Goal: Task Accomplishment & Management: Manage account settings

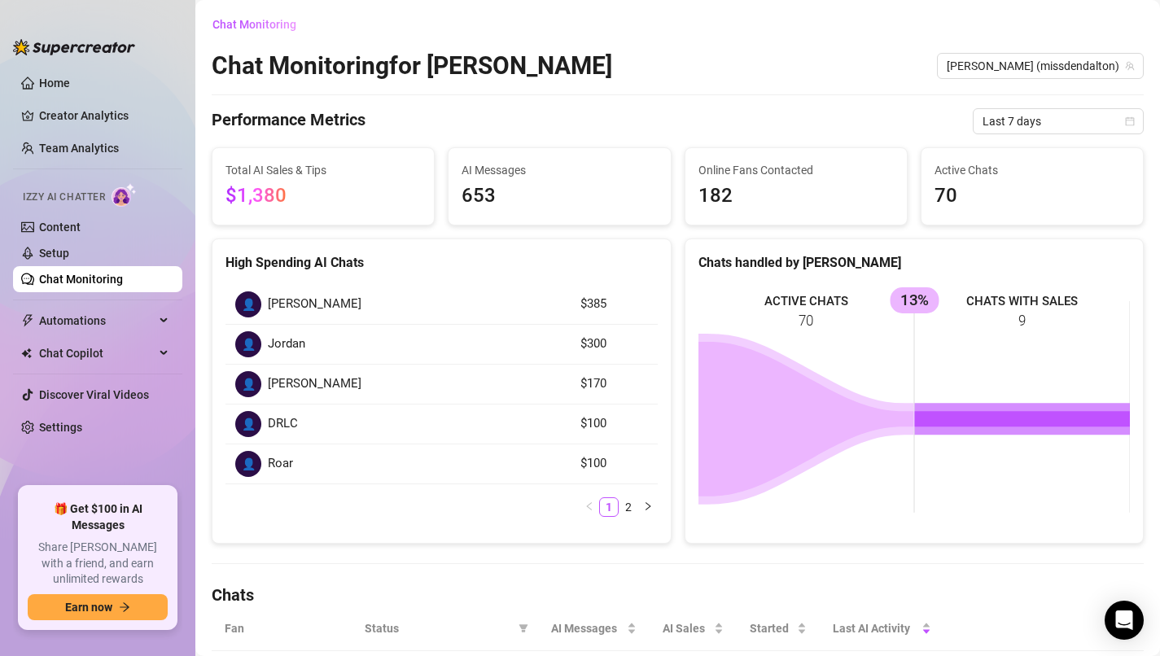
scroll to position [625, 0]
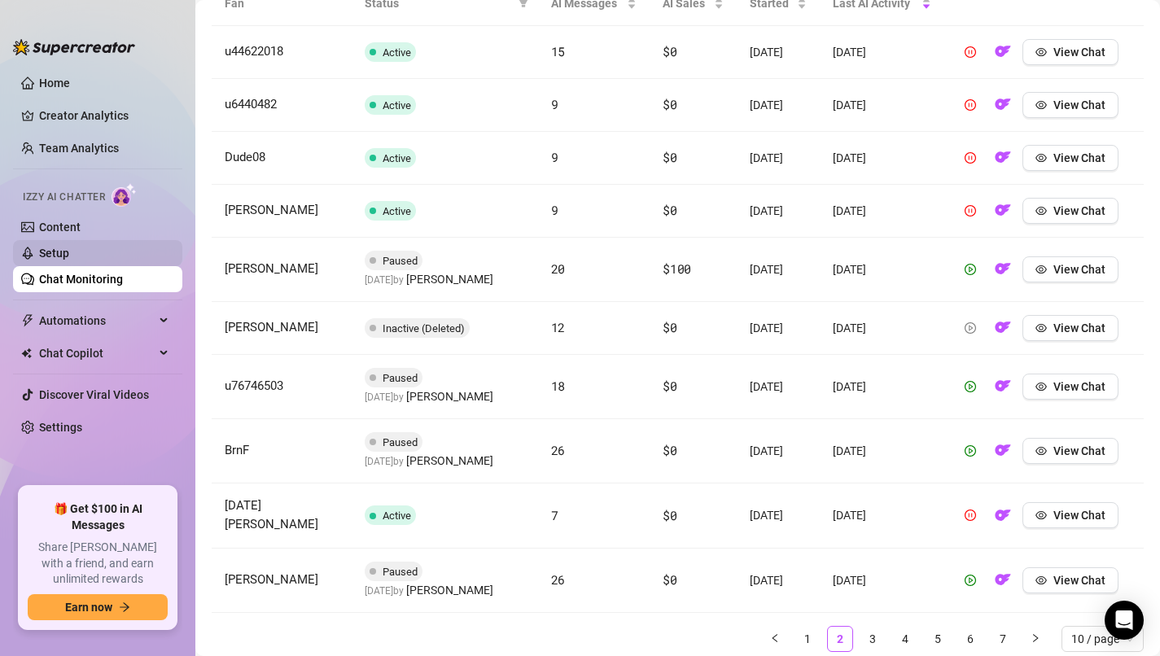
click at [69, 256] on link "Setup" at bounding box center [54, 253] width 30 height 13
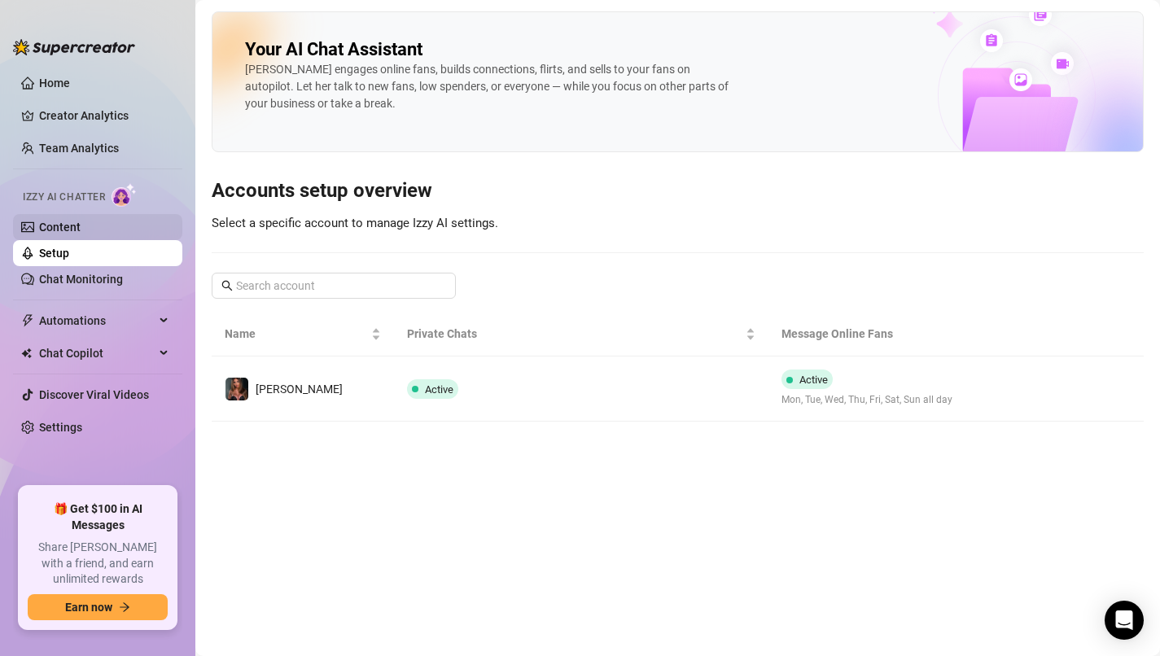
click at [81, 233] on link "Content" at bounding box center [60, 227] width 42 height 13
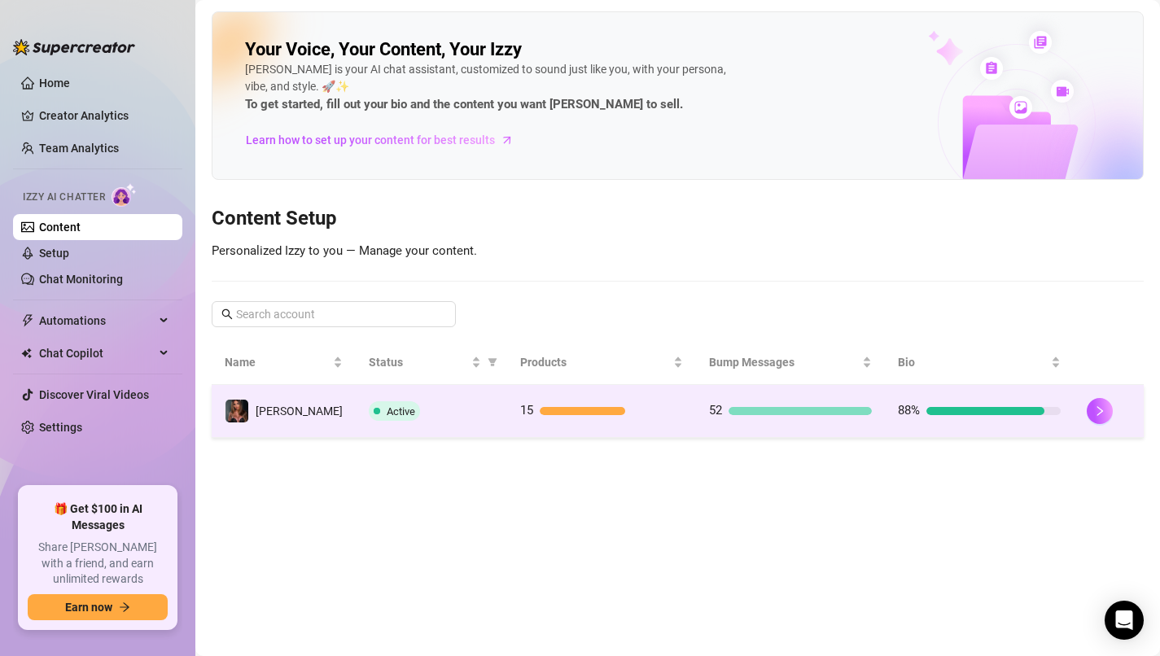
click at [948, 407] on div at bounding box center [986, 411] width 118 height 8
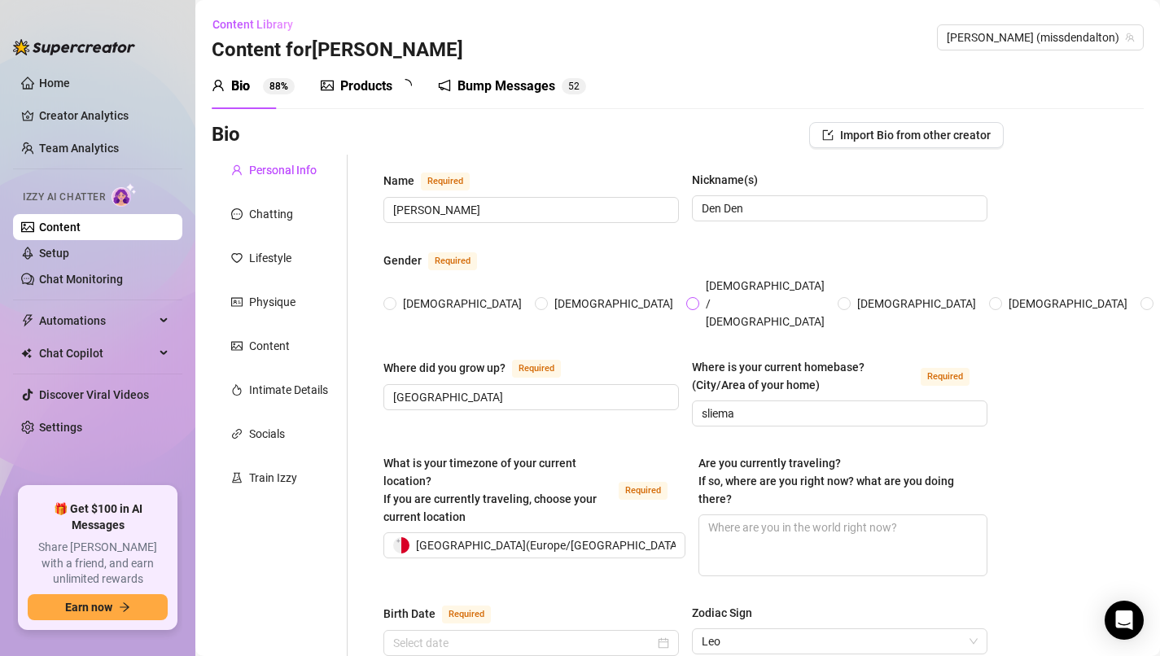
radio input "true"
type input "[DATE]"
click at [276, 264] on div "Lifestyle" at bounding box center [270, 258] width 42 height 18
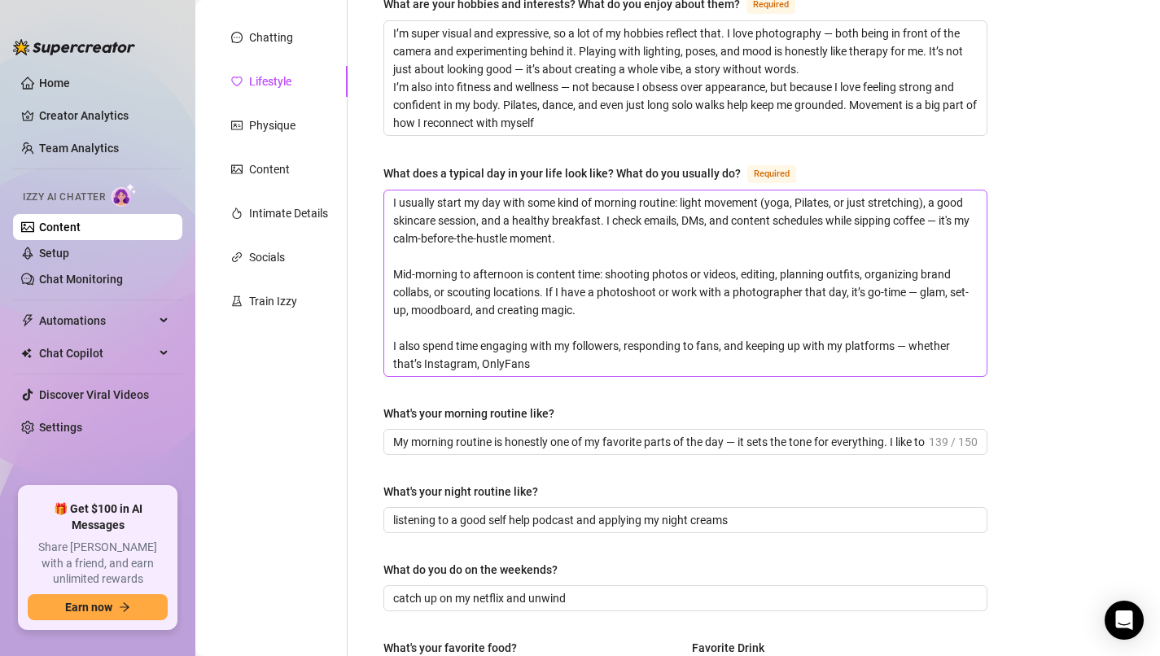
scroll to position [201, 0]
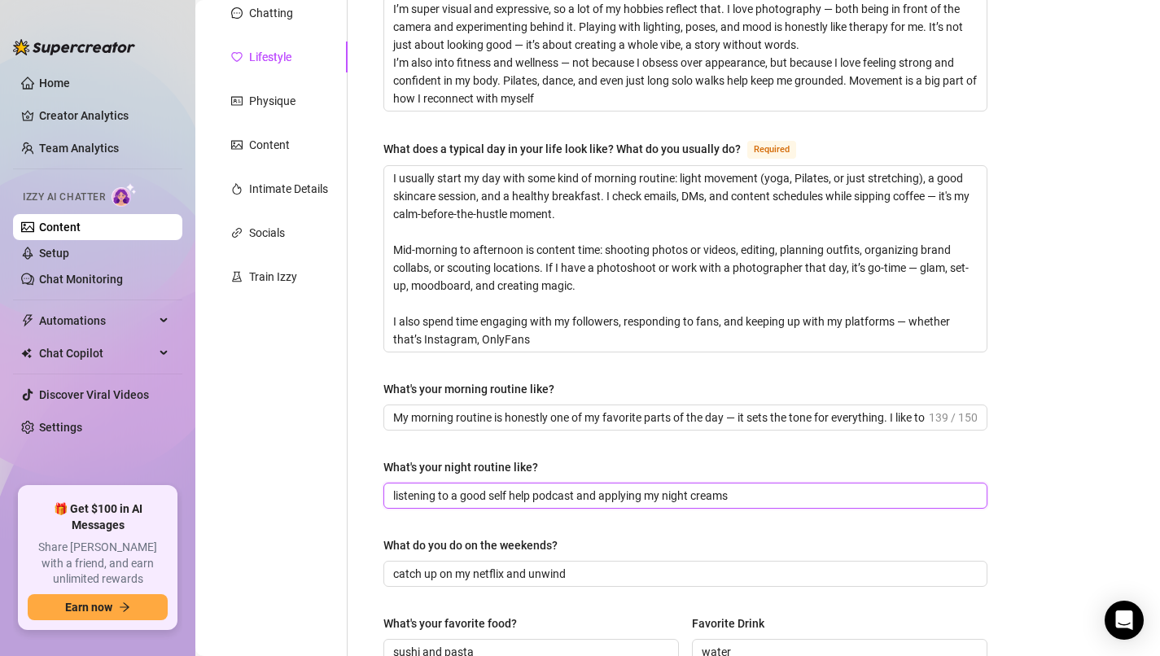
click at [754, 501] on input "listening to a good self help podcast and applying my night creams" at bounding box center [683, 496] width 581 height 18
type input "listening to a good self help podcast and applying my night creams and in weeke…"
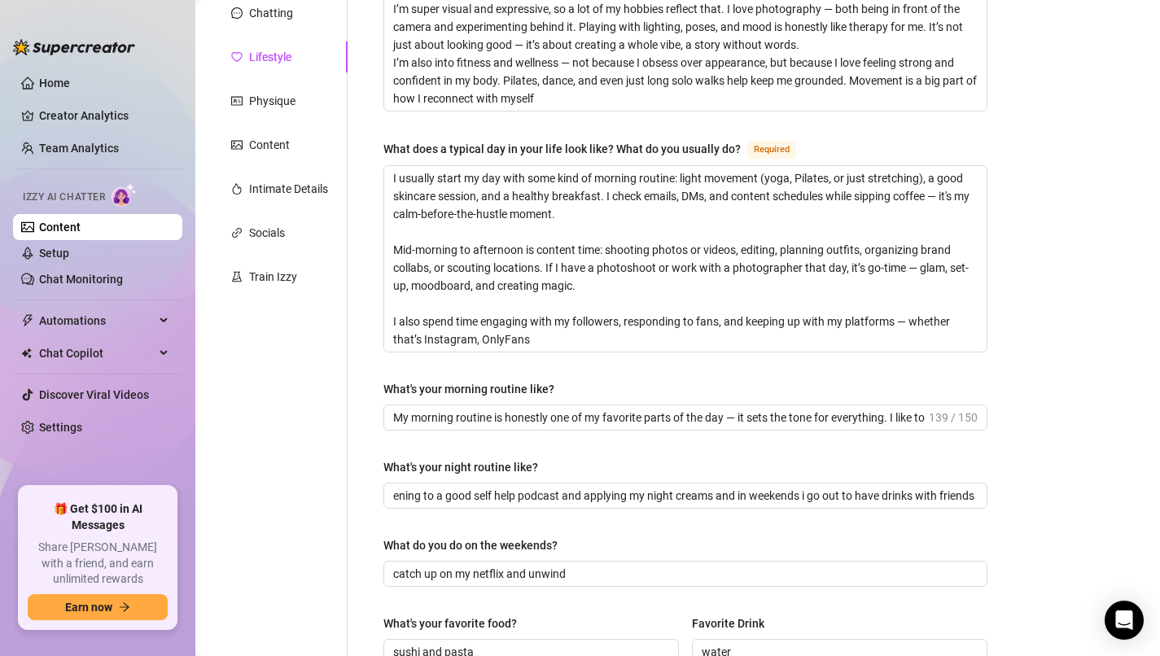
scroll to position [0, 0]
click at [1107, 377] on div "Bio Import Bio from other creator Personal Info Chatting Lifestyle Physique Con…" at bounding box center [678, 622] width 932 height 1403
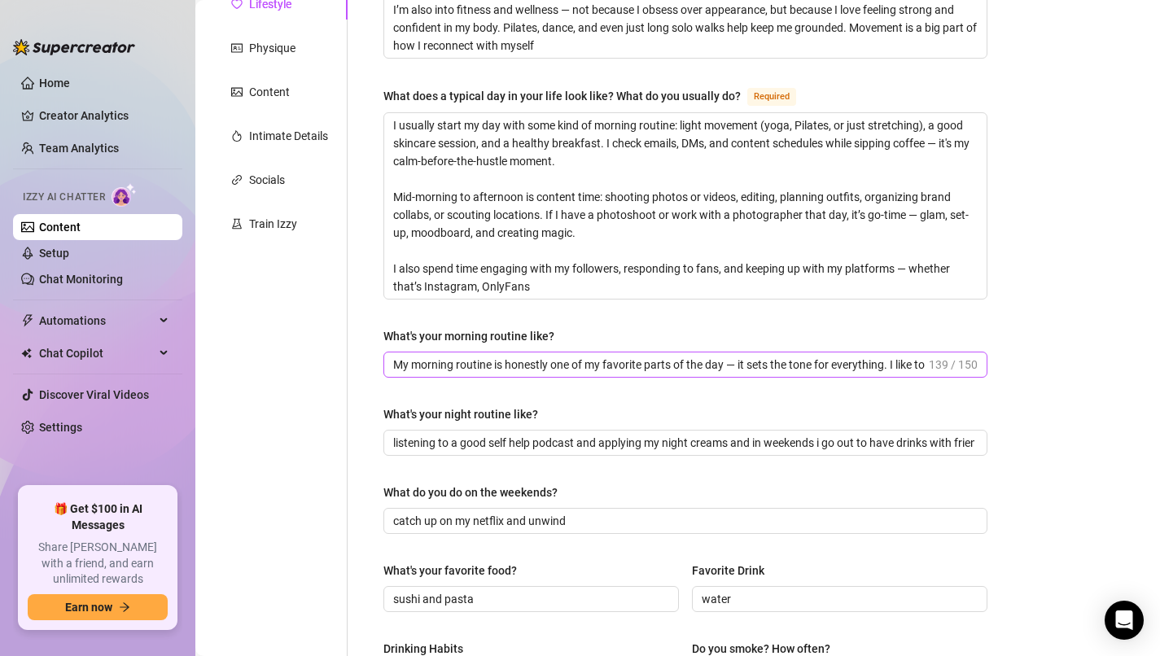
scroll to position [269, 0]
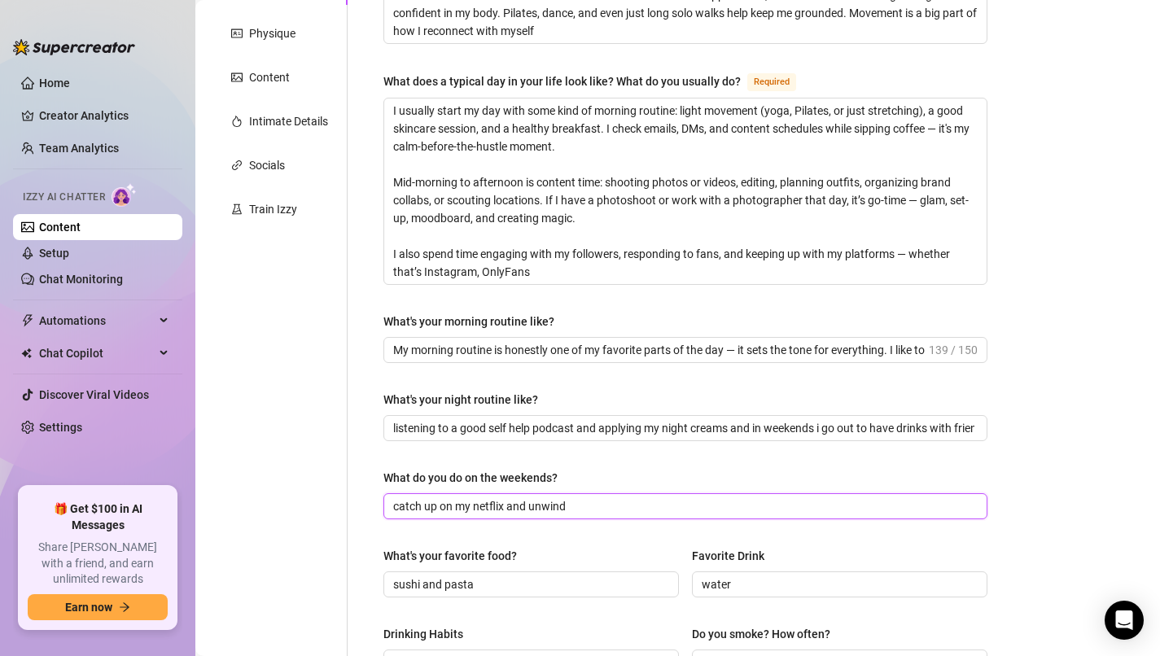
click at [586, 505] on input "catch up on my netflix and unwind" at bounding box center [683, 507] width 581 height 18
type input "c"
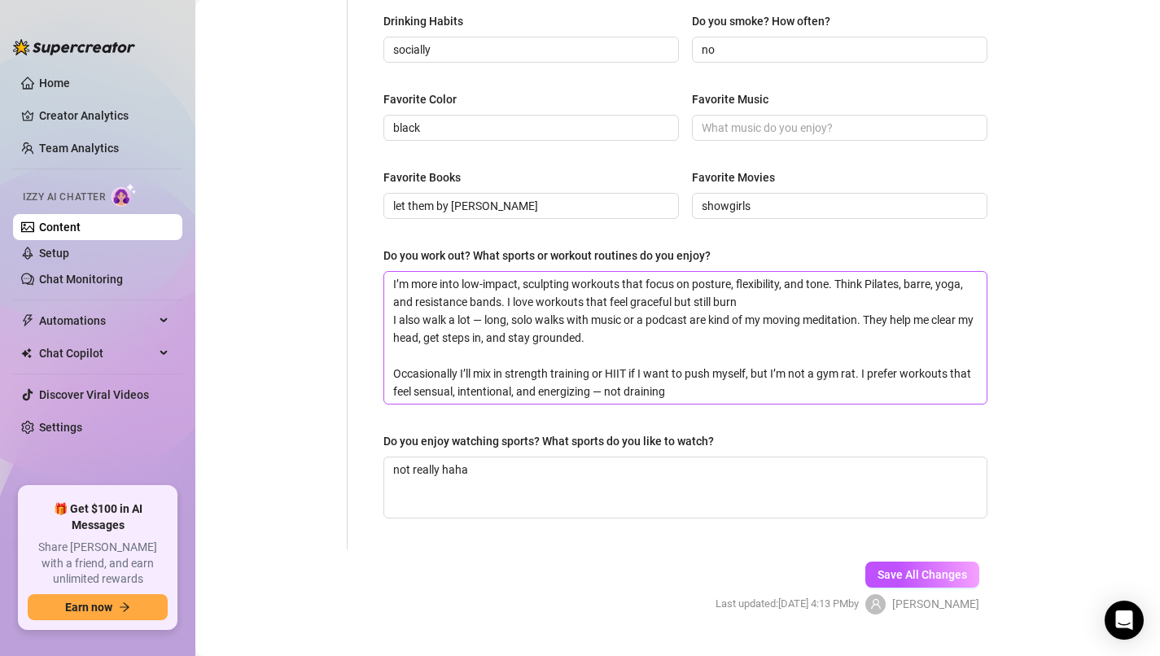
scroll to position [891, 0]
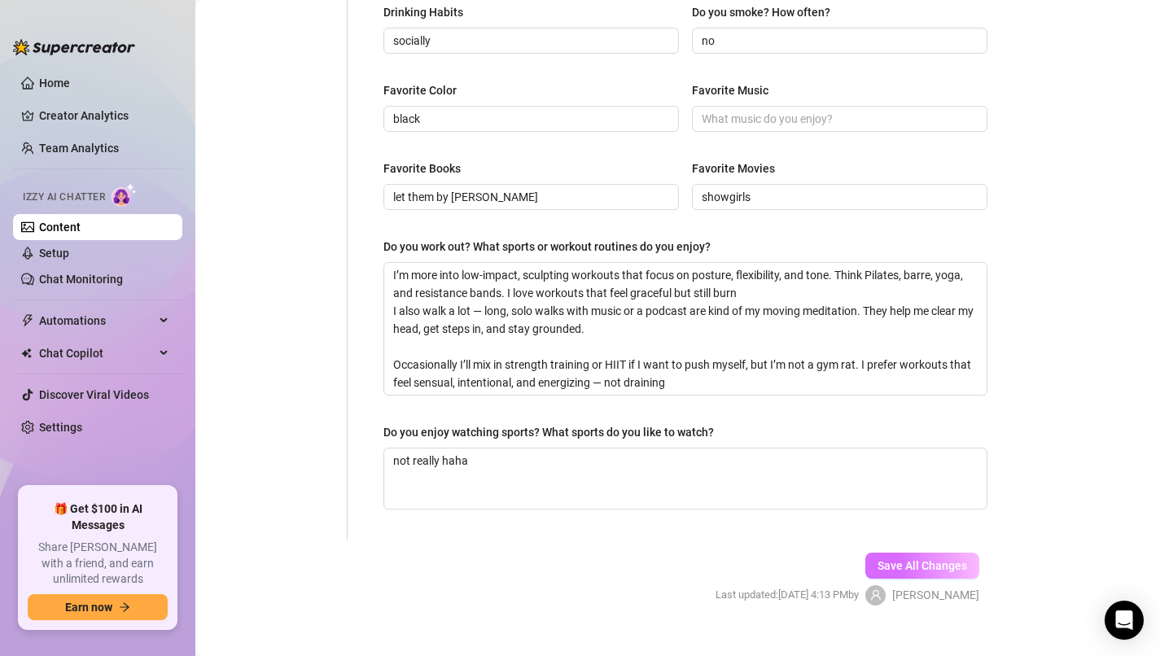
type input "go out with friends but still catch up with my fans online"
click at [922, 574] on button "Save All Changes" at bounding box center [923, 566] width 114 height 26
type input "listening to a good self help podcast and applying my night creams and in weeke…"
type input "go out with friends but still catch up with my fans online"
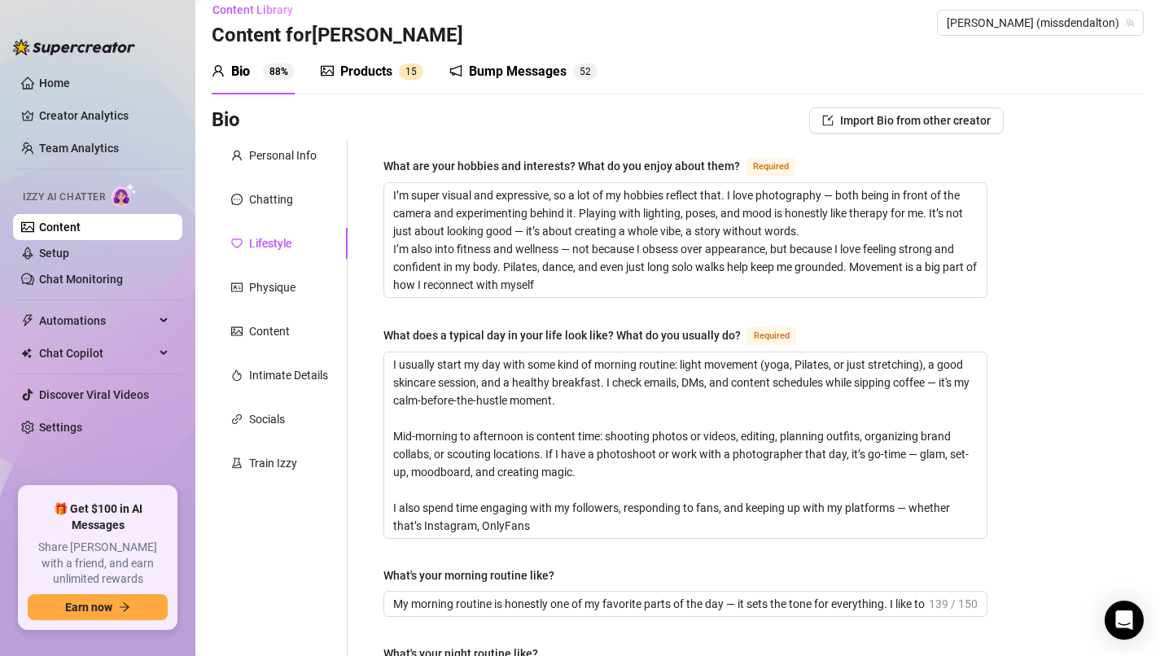
scroll to position [0, 0]
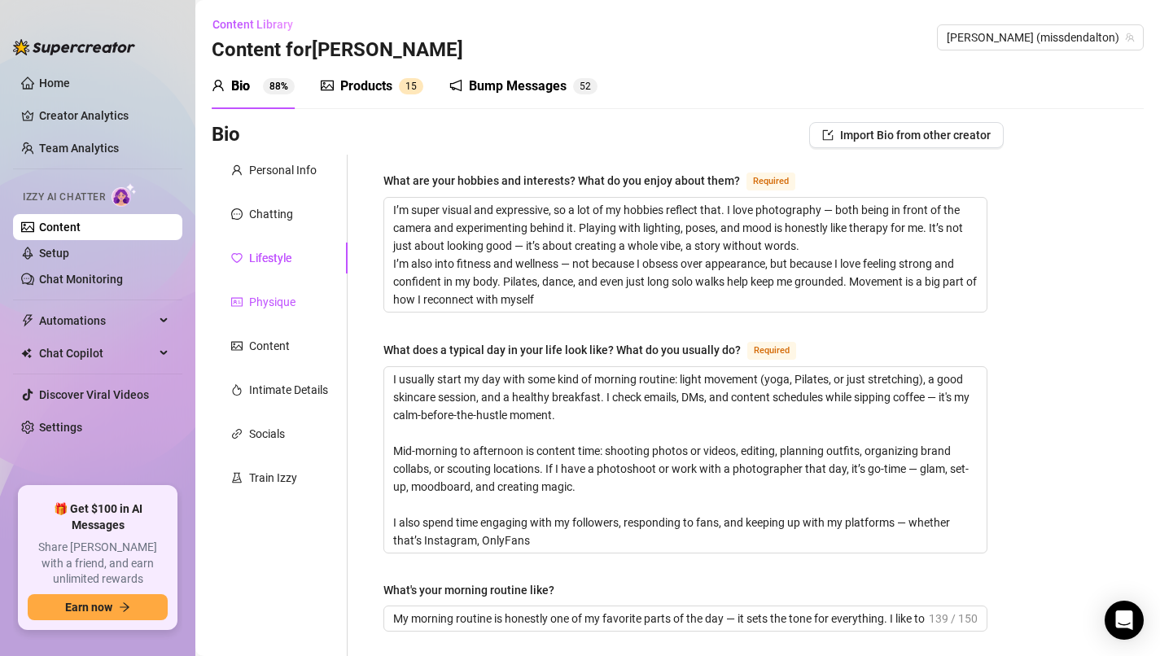
click at [283, 302] on div "Physique" at bounding box center [272, 302] width 46 height 18
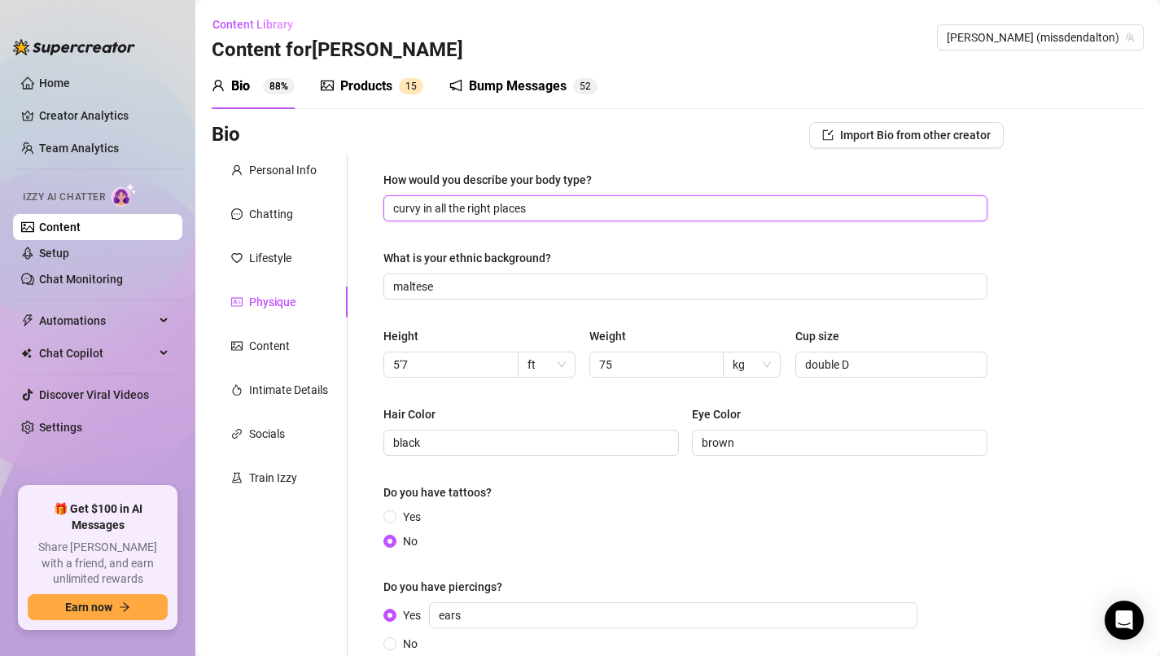
click at [556, 206] on input "curvy in all the right places" at bounding box center [683, 209] width 581 height 18
click at [397, 210] on input "curvy in all the right places" at bounding box center [683, 209] width 581 height 18
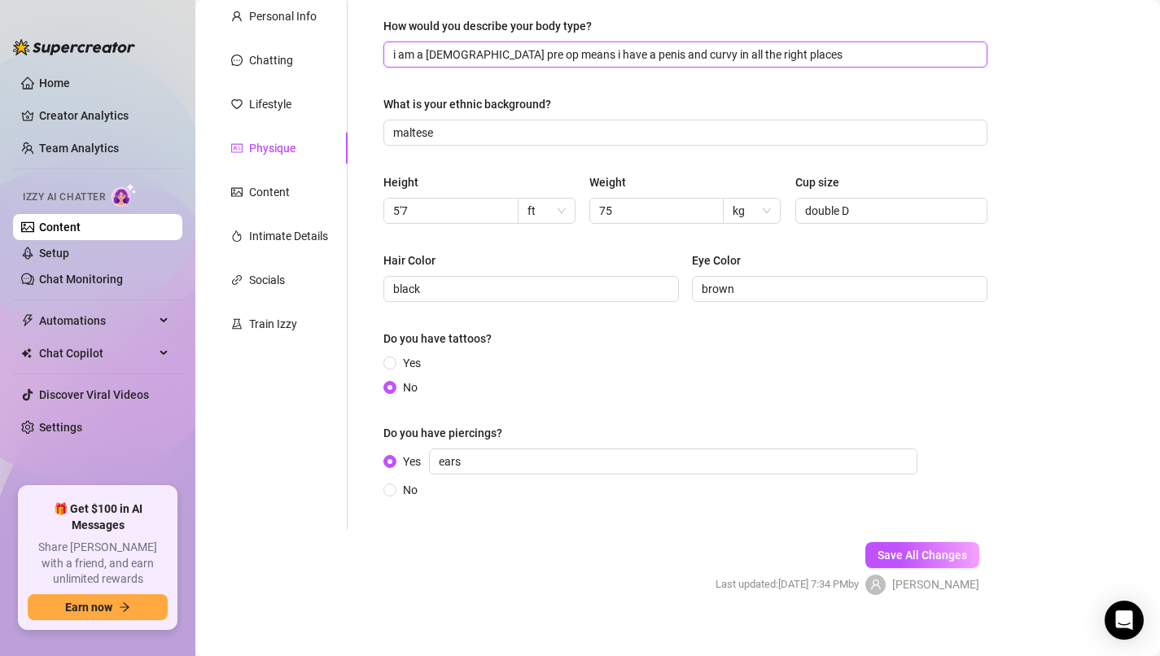
scroll to position [170, 0]
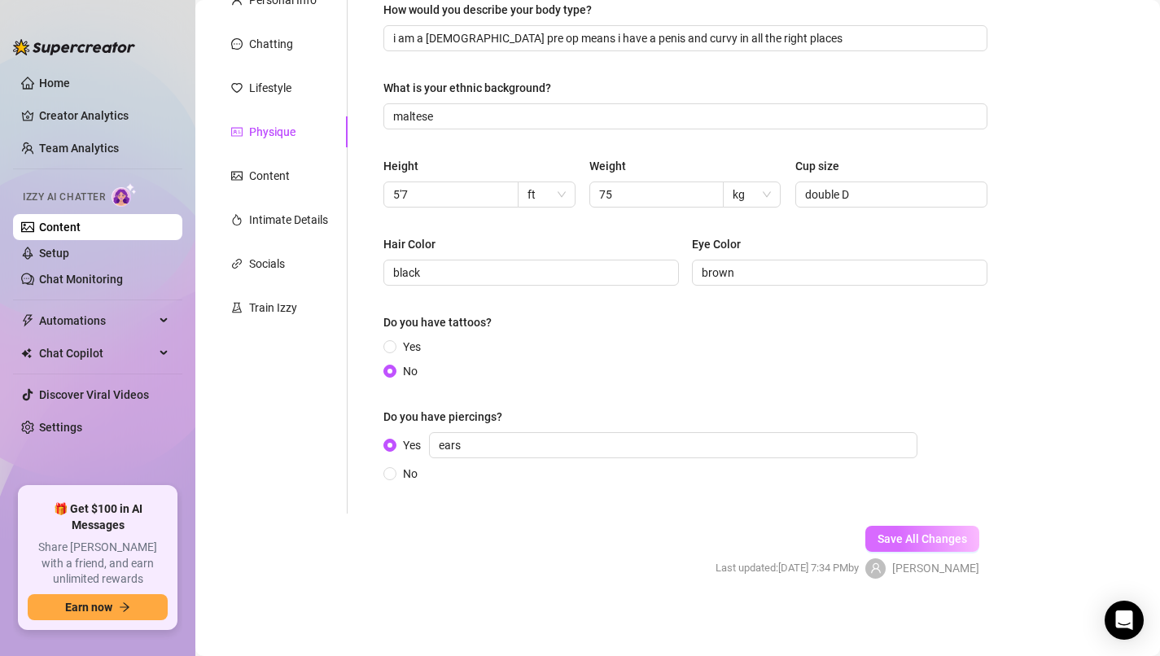
click at [927, 537] on span "Save All Changes" at bounding box center [923, 539] width 90 height 13
type input "i am a [DEMOGRAPHIC_DATA] pre op means i have a penis and curvy in all the righ…"
click at [297, 215] on div "Intimate Details" at bounding box center [288, 220] width 79 height 18
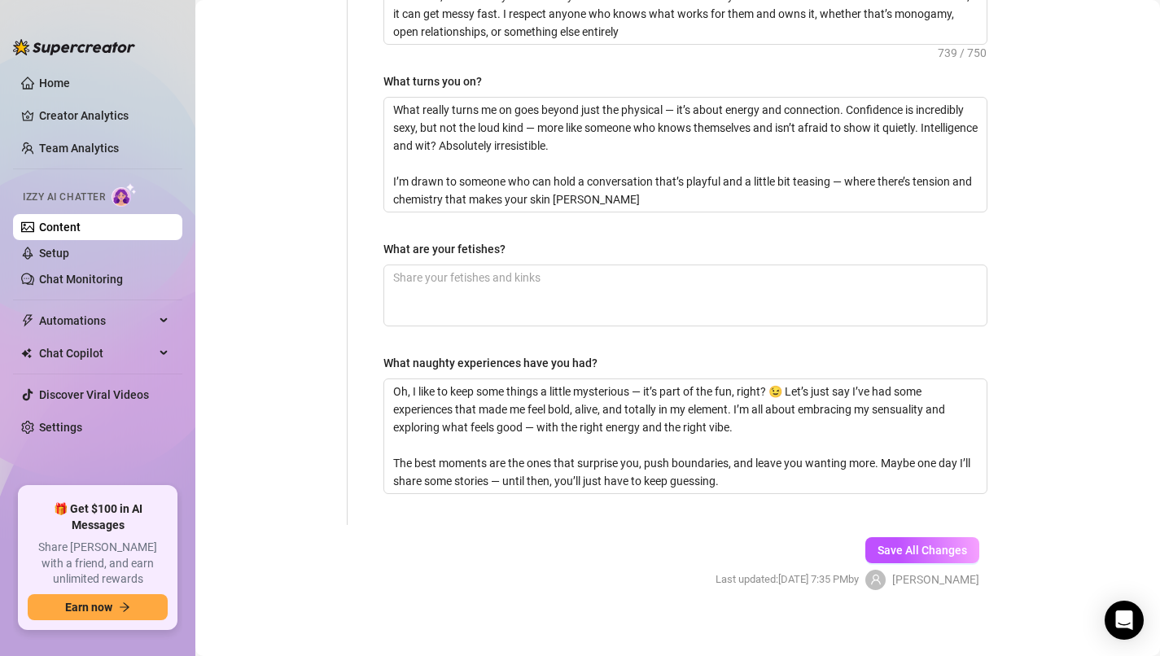
scroll to position [889, 0]
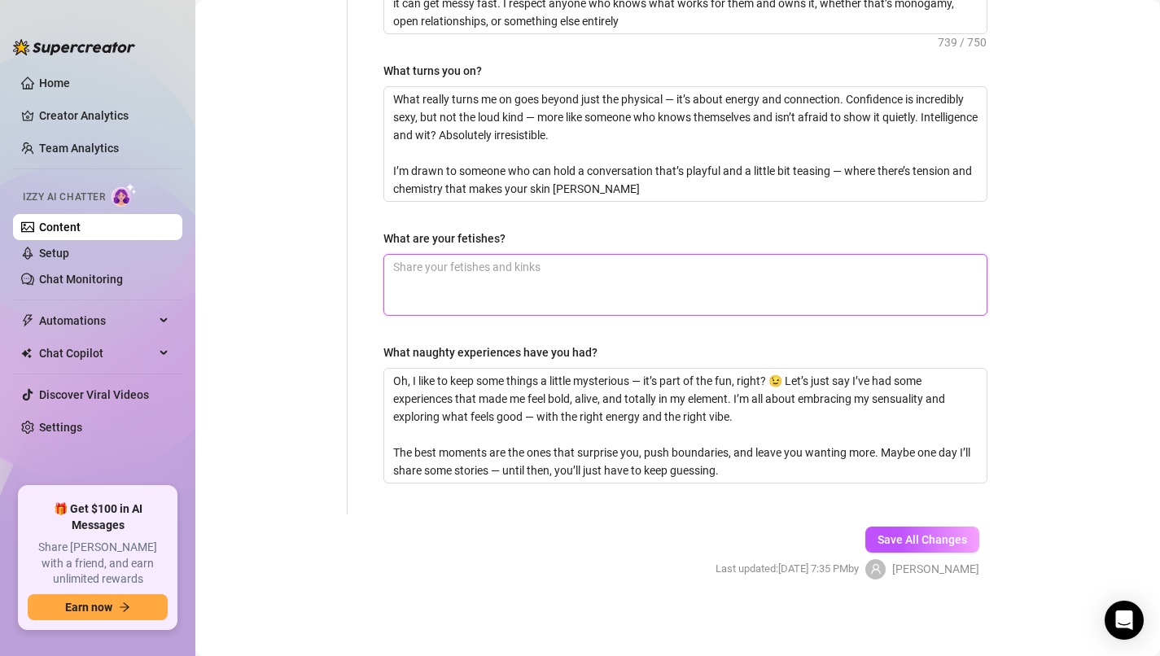
click at [483, 260] on textarea "What are your fetishes?" at bounding box center [685, 285] width 603 height 60
type textarea "i"
type textarea "il"
type textarea "i"
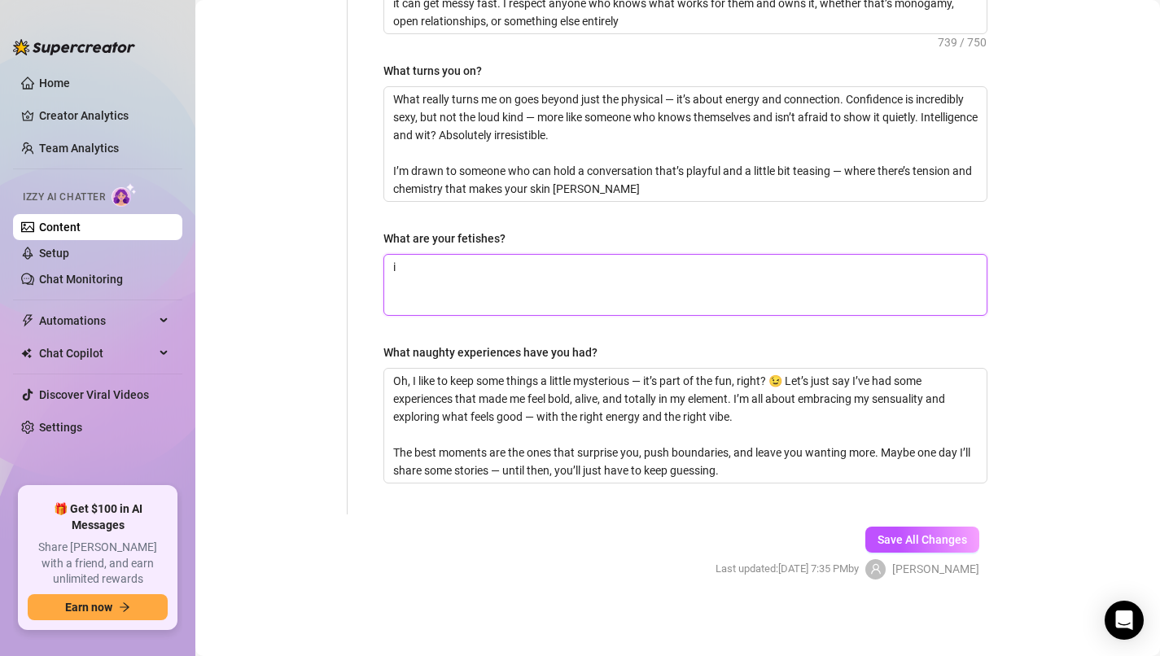
type textarea "i l"
type textarea "i li"
type textarea "i lik"
type textarea "i like"
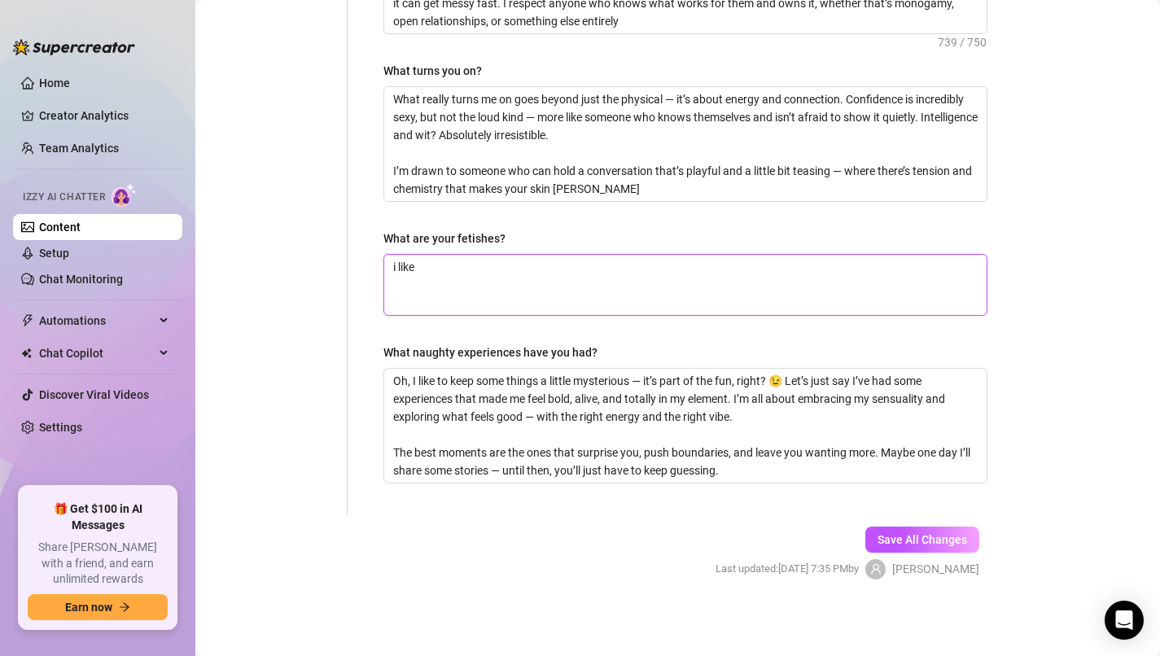
type textarea "i like h"
type textarea "i like ha"
type textarea "i like hai"
type textarea "i like hair"
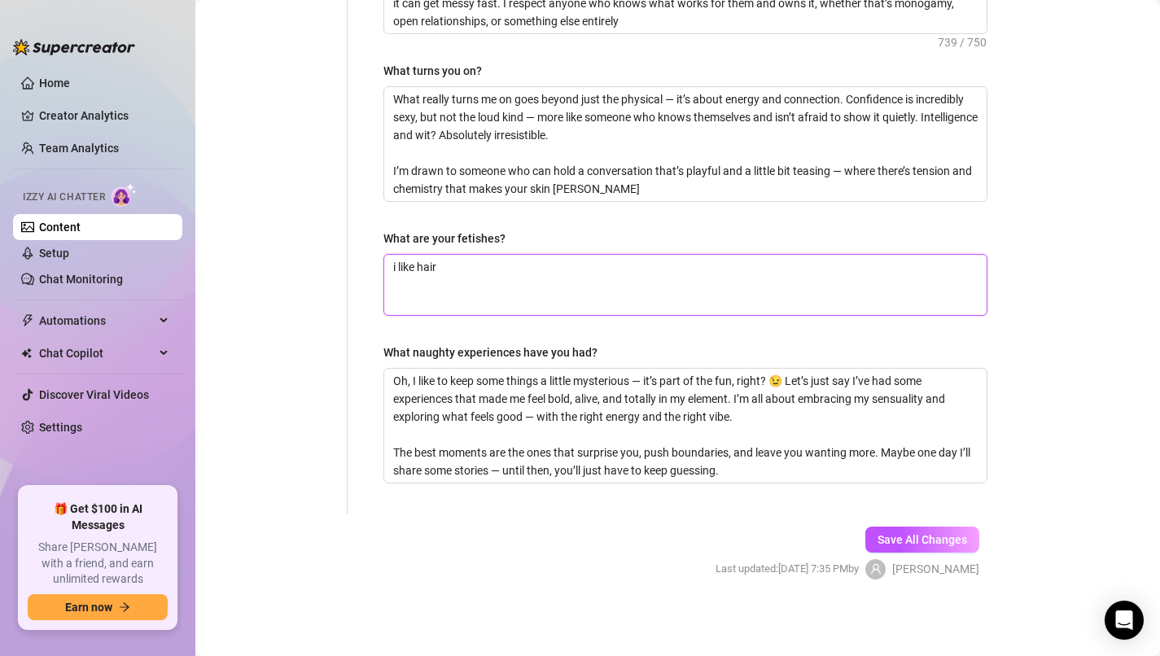
type textarea "i like hair m"
type textarea "i like hair me"
type textarea "i like hair men"
type textarea "i like hair men a"
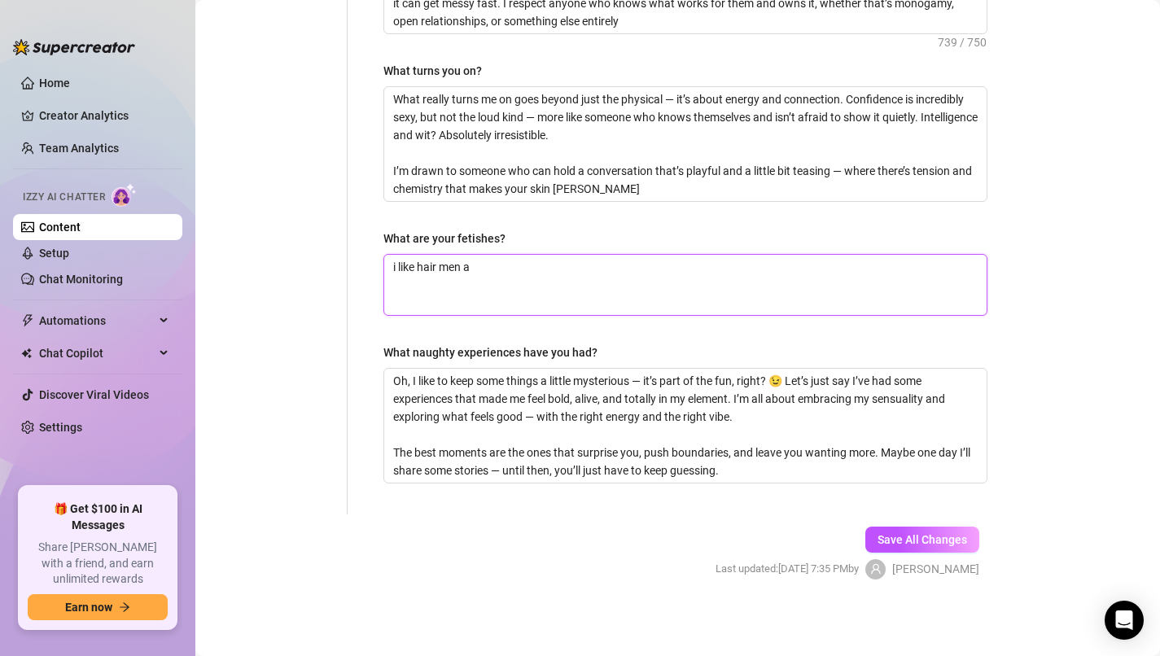
type textarea "i like hair men an"
type textarea "i like hair men and"
type textarea "i like hair men and g"
type textarea "i like hair men and ga"
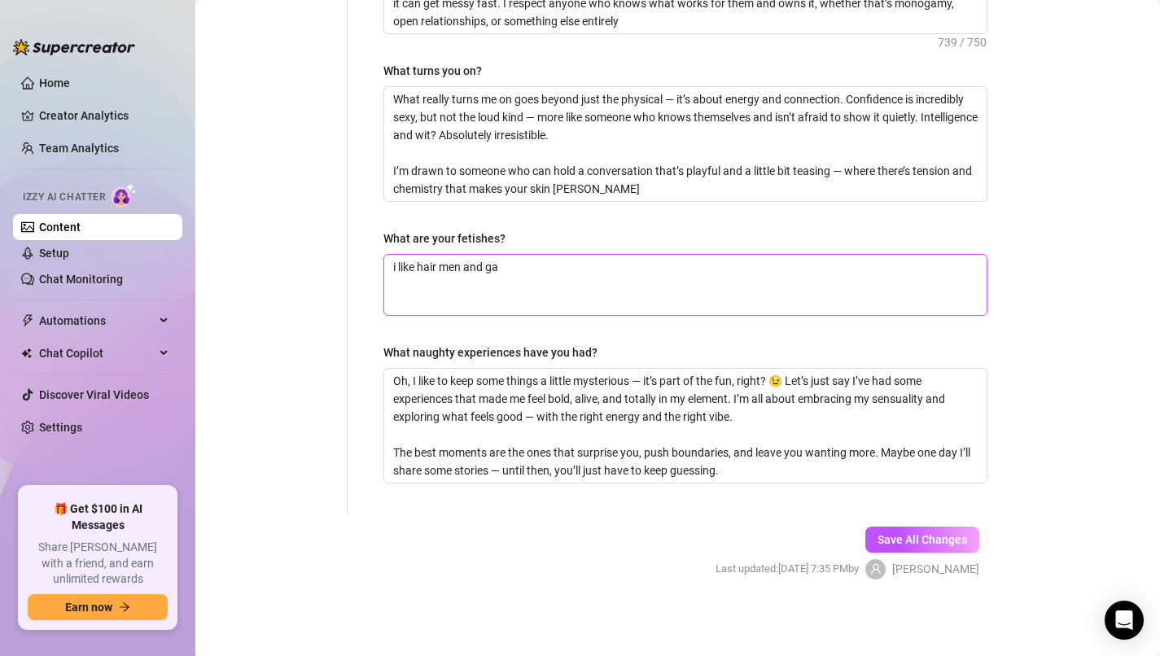
type textarea "i like hair men and gai"
type textarea "i like hair men and gair"
type textarea "i like hair men and gai"
type textarea "i like hair men and ga"
type textarea "i like hair men and g"
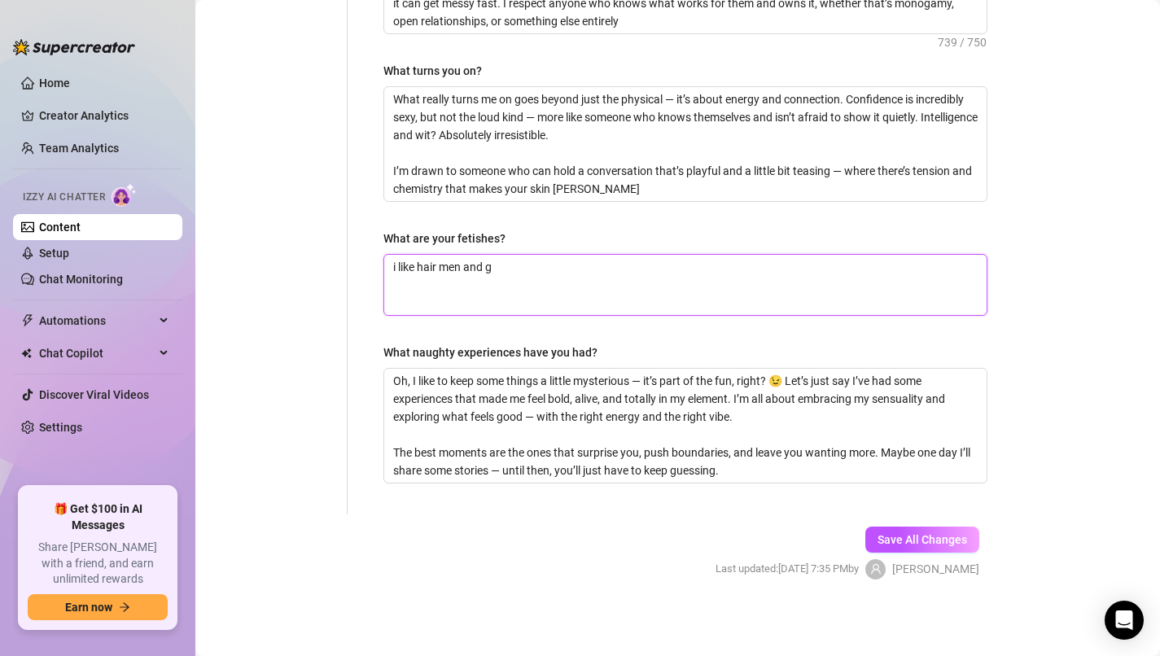
type textarea "i like hair men and"
type textarea "i like hair men and h"
type textarea "i like hair men and ha"
type textarea "i like hair men and hai"
type textarea "i like hair men and hair"
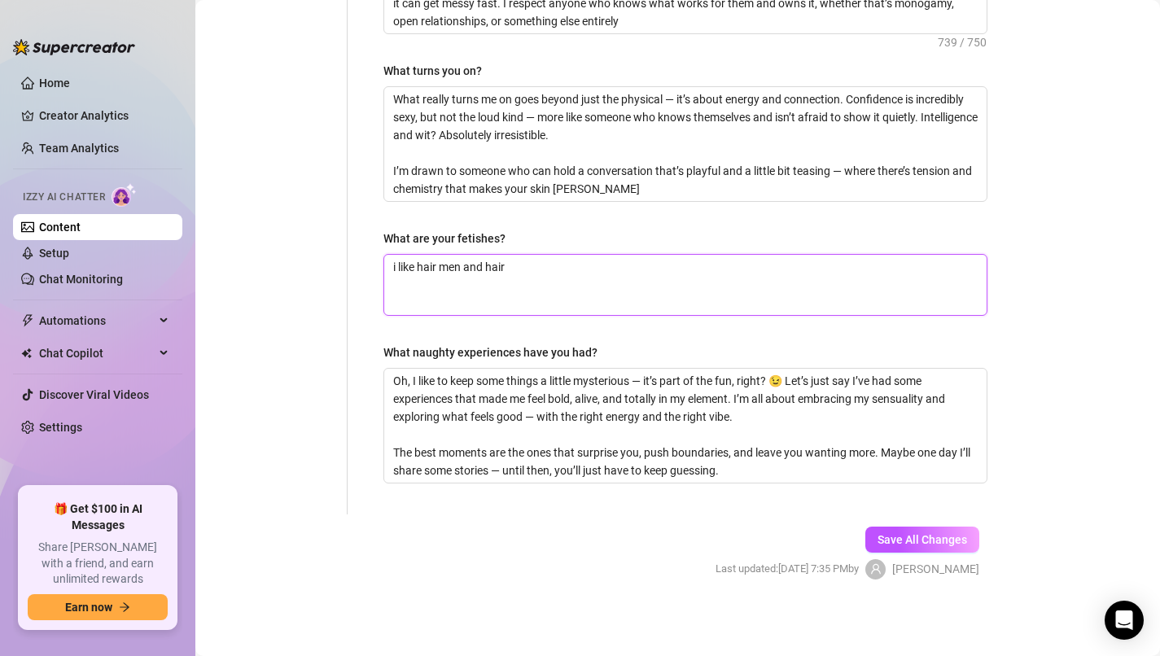
type textarea "i like hair men and hairy"
type textarea "i like hair men and hairy c"
type textarea "i like hair men and hairy co"
type textarea "i like hair men and hairy coc"
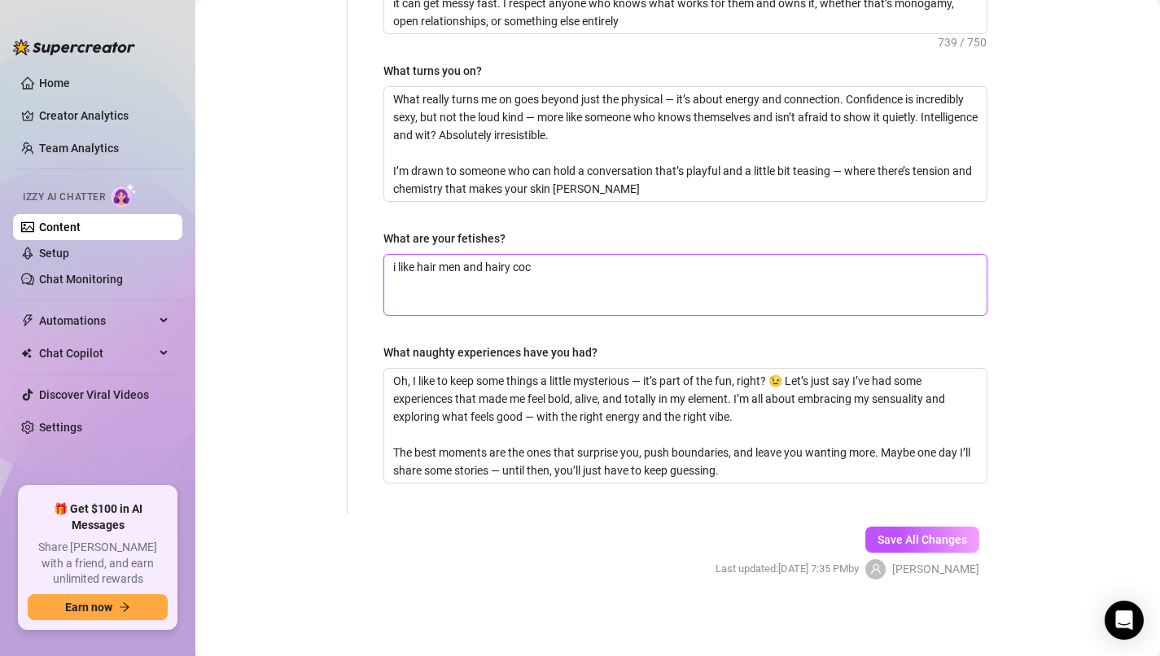
type textarea "i like hair men and hairy cock"
type textarea "i like hair men and hairy cocks"
type textarea "i like hair men and hairy cocks b"
type textarea "i like hair men and hairy cocks bi"
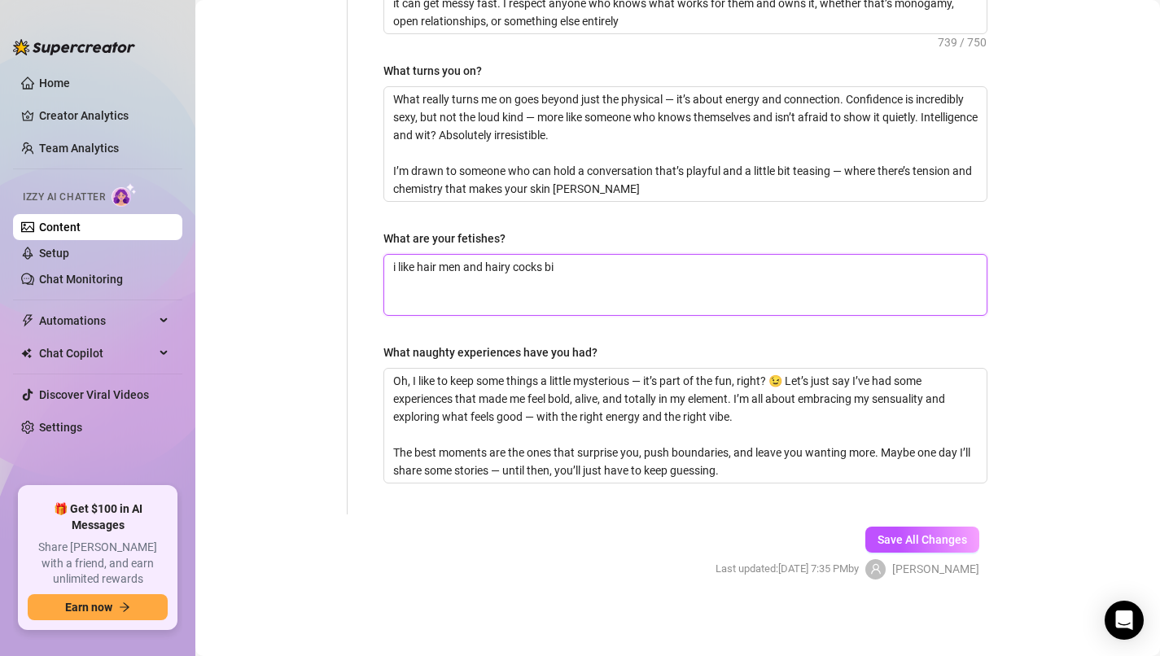
type textarea "i like hair men and hairy cocks big"
type textarea "i like hair men and hairy cocks bi"
type textarea "i like hair men and hairy cocks b"
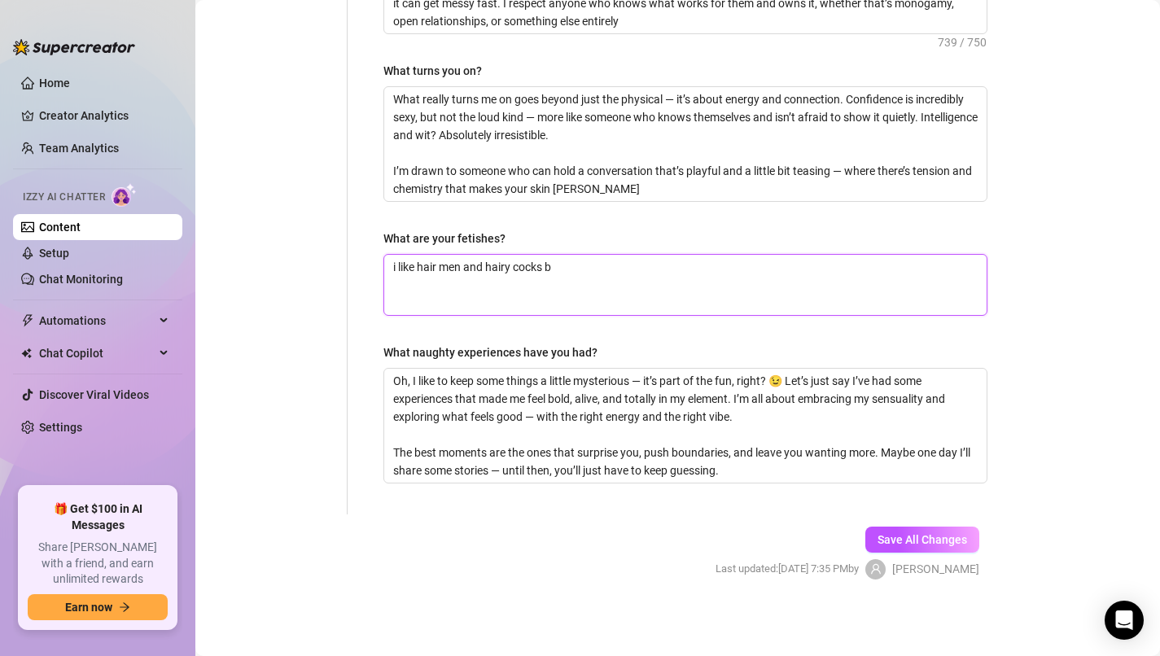
type textarea "i like hair men and hairy cocks"
type textarea "i like hair men and hairy cocks h"
type textarea "i like hair men and hairy cocks ha"
type textarea "i like hair men and hairy cocks hai"
type textarea "i like hair men and hairy cocks hair"
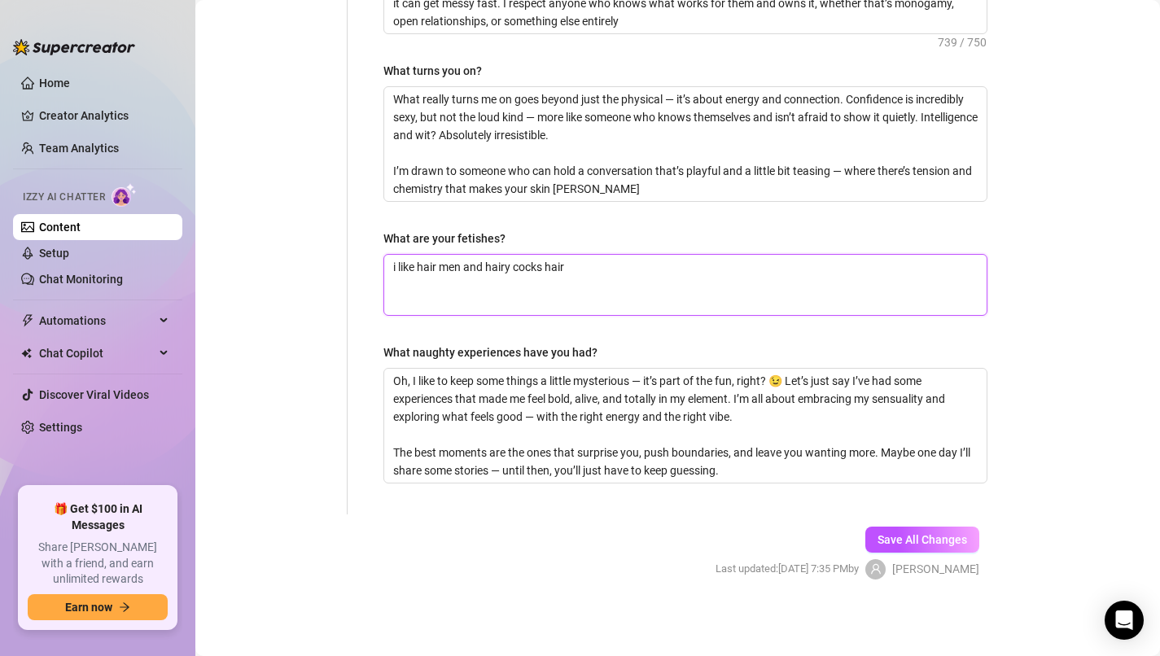
type textarea "i like hair men and hairy cocks hair"
type textarea "i like hair men and hairy cocks hair t"
type textarea "i like hair men and hairy cocks hair tu"
type textarea "i like hair men and hairy cocks hair tur"
type textarea "i like hair men and hairy cocks hair turn"
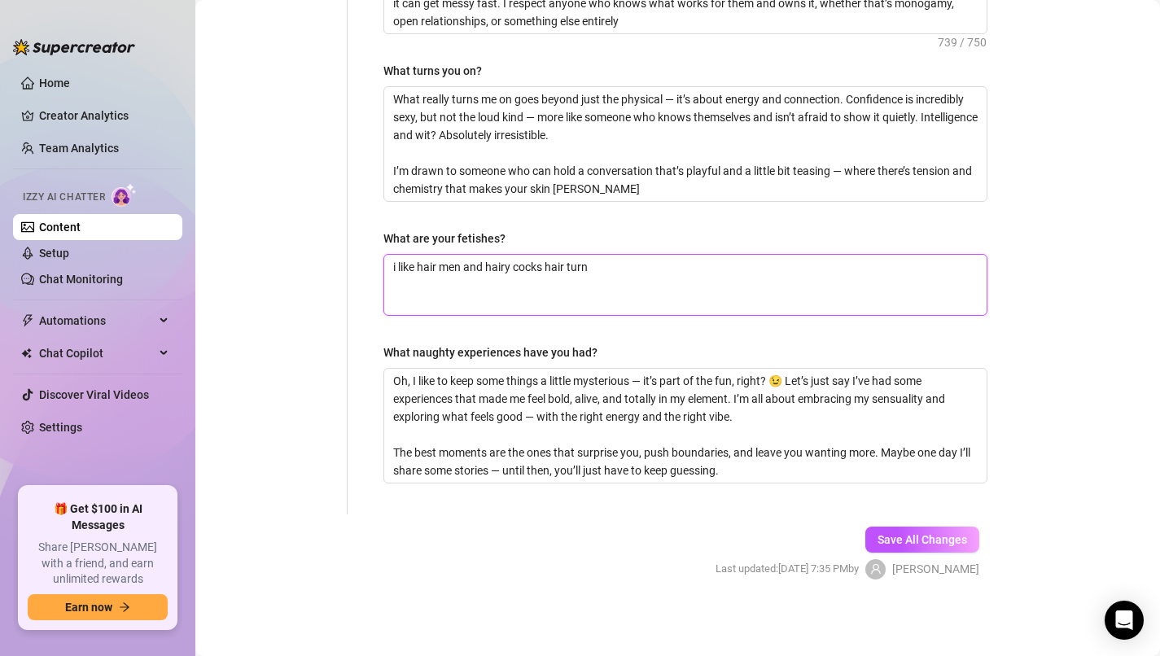
type textarea "i like hair men and hairy cocks hair turne"
type textarea "i like hair men and hairy cocks hair [PERSON_NAME]"
type textarea "i like hair men and hairy cocks hair turne"
type textarea "i like hair men and hairy cocks hair turn"
type textarea "i like hair men and hairy cocks hair turns"
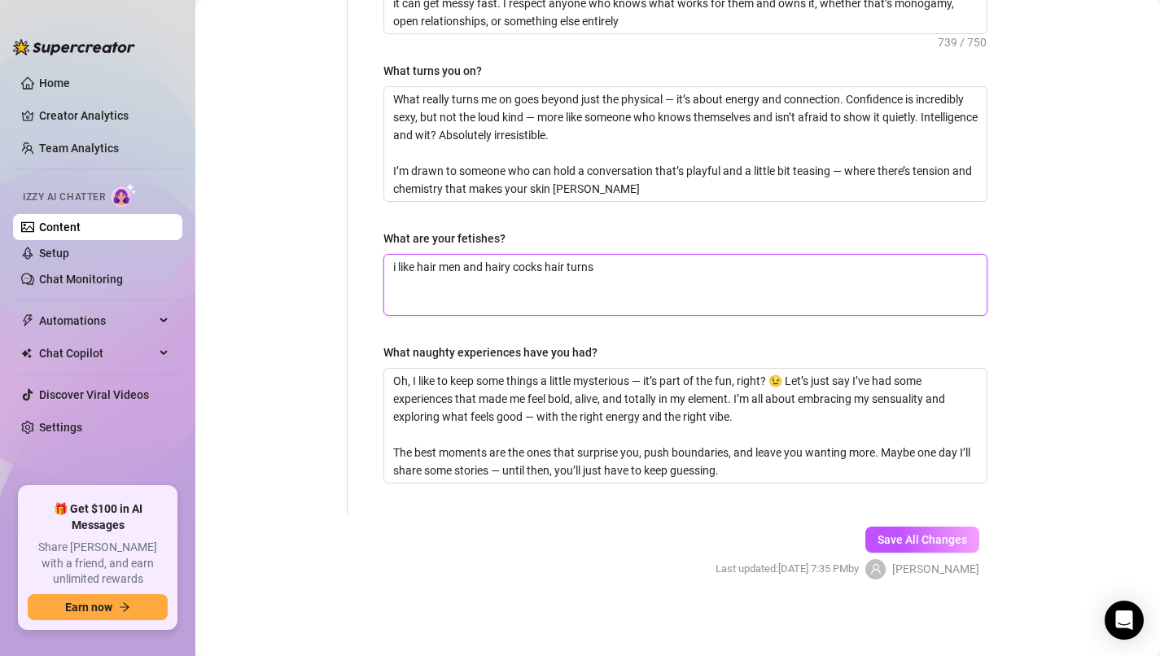
type textarea "i like hair men and hairy cocks hair turns"
type textarea "i like hair men and hairy cocks hair turns m"
type textarea "i like hair men and hairy cocks hair turns me"
type textarea "i like hair men and hairy cocks hair turns me o"
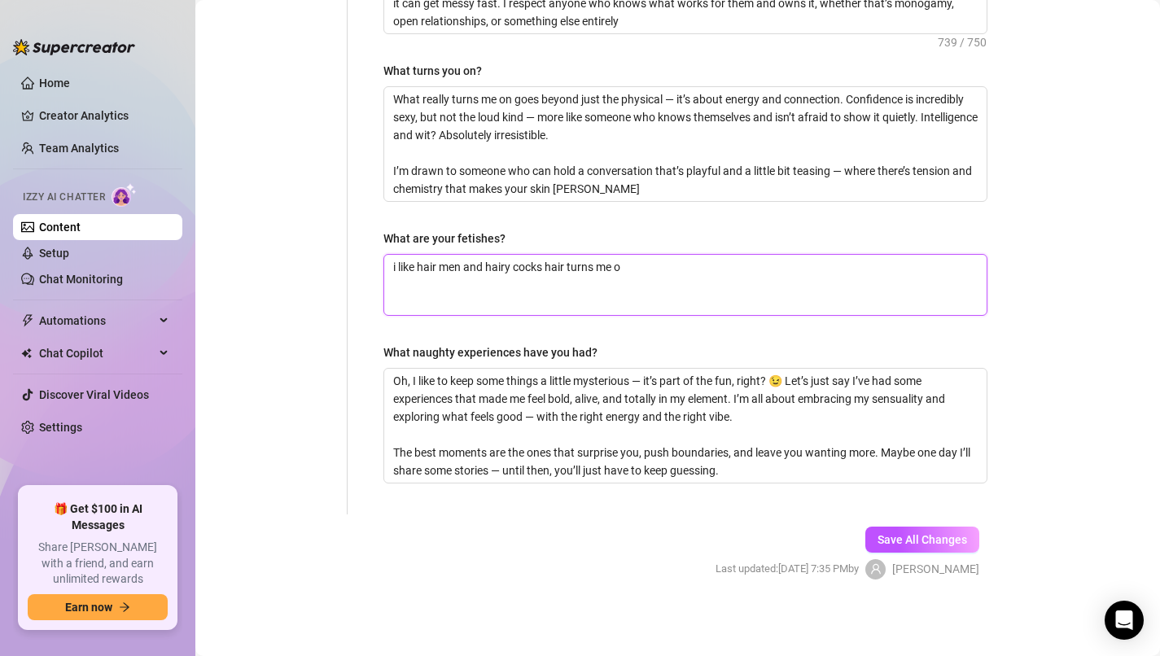
type textarea "i like hair men and hairy cocks hair turns me on"
click at [927, 539] on span "Save All Changes" at bounding box center [923, 539] width 90 height 13
type textarea "i like hair men and hairy cocks hair turns me on"
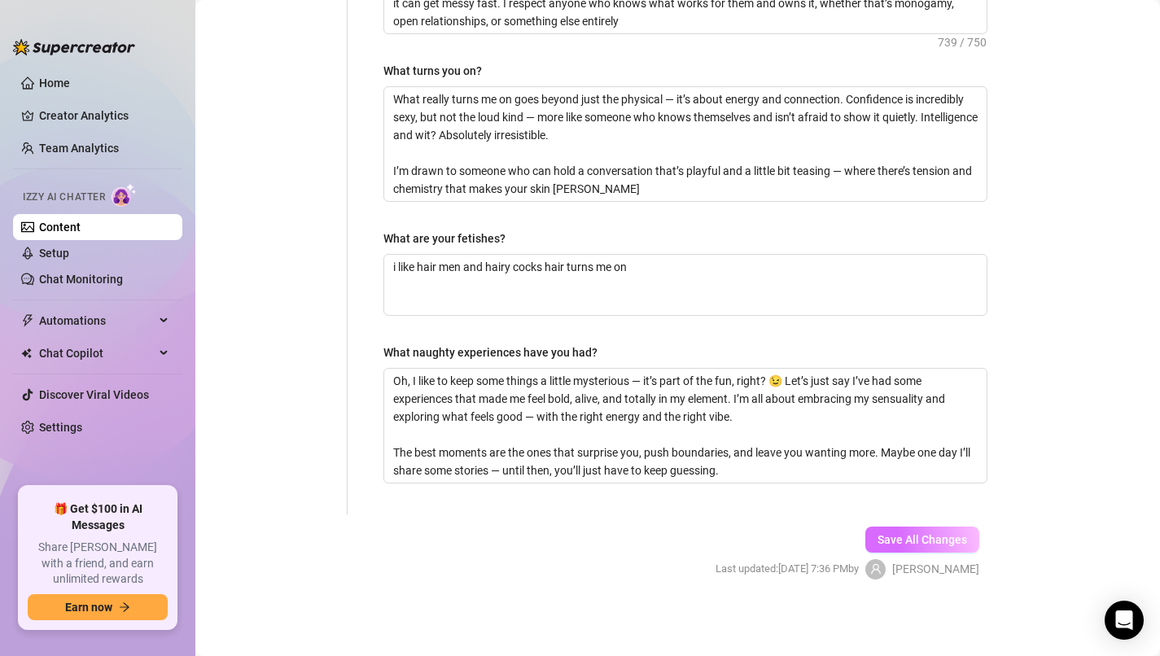
click at [928, 529] on button "Save All Changes" at bounding box center [923, 540] width 114 height 26
click at [70, 84] on link "Home" at bounding box center [54, 83] width 31 height 13
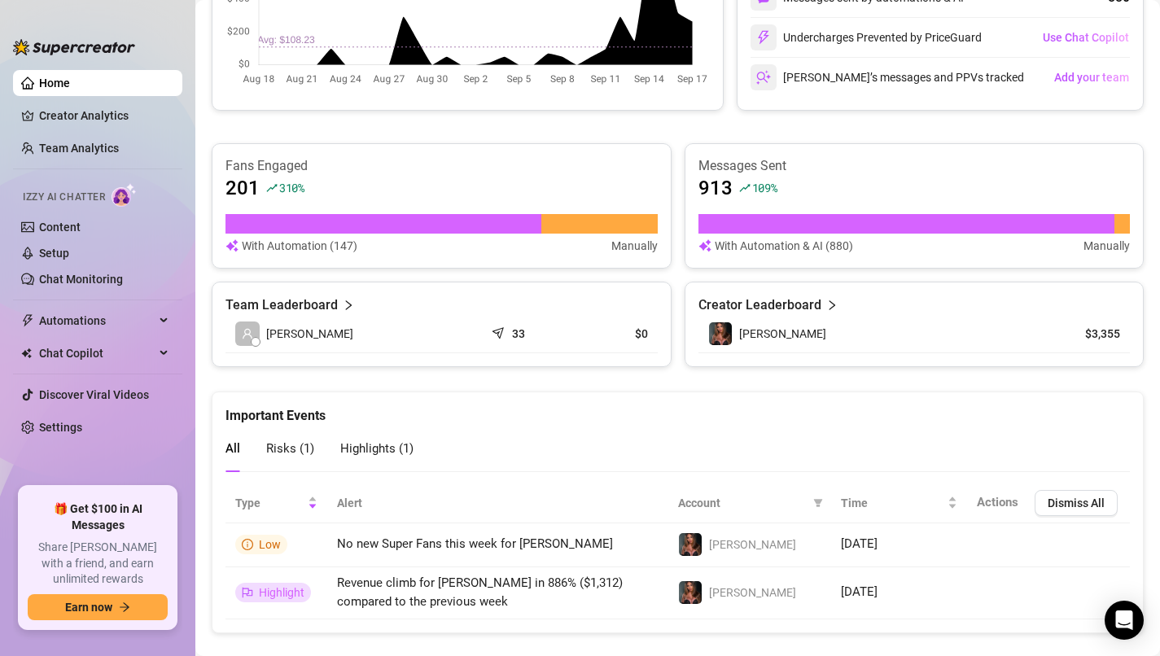
click at [708, 182] on article "913" at bounding box center [716, 188] width 34 height 26
